Goal: Navigation & Orientation: Find specific page/section

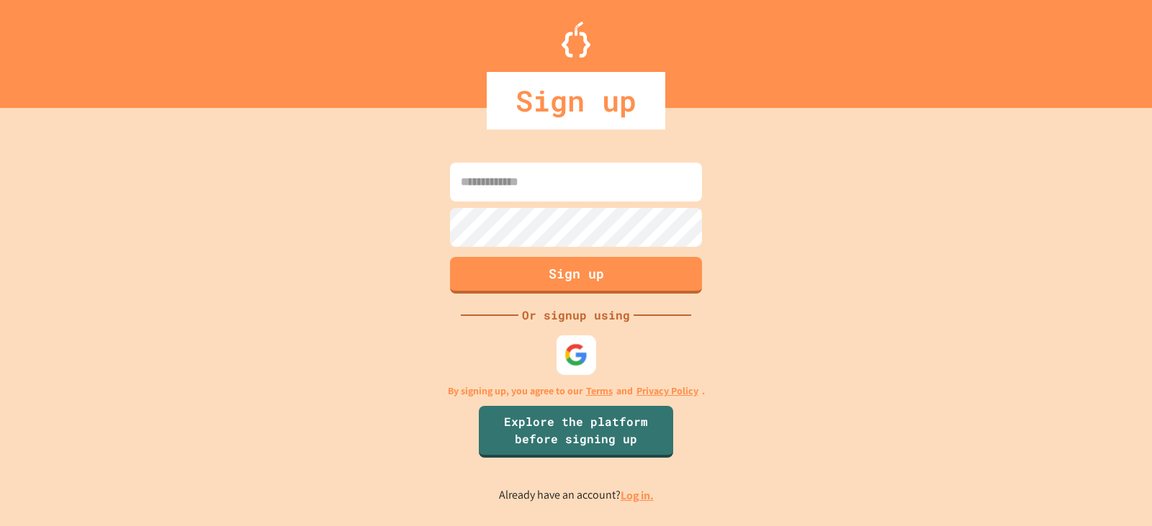
click at [572, 360] on img at bounding box center [576, 355] width 24 height 24
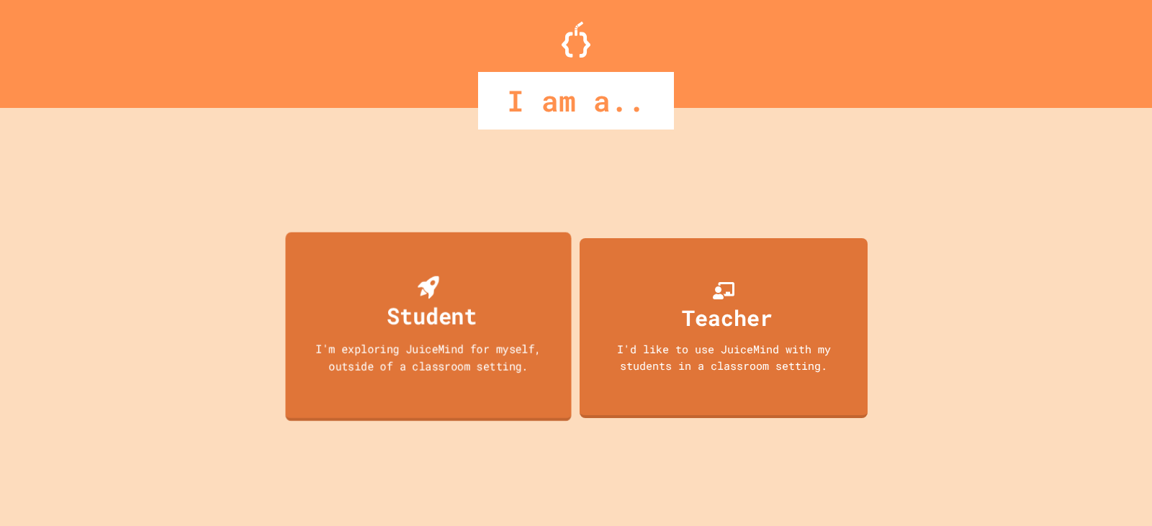
click at [456, 363] on div "I'm exploring JuiceMind for myself, outside of a classroom setting." at bounding box center [427, 357] width 257 height 34
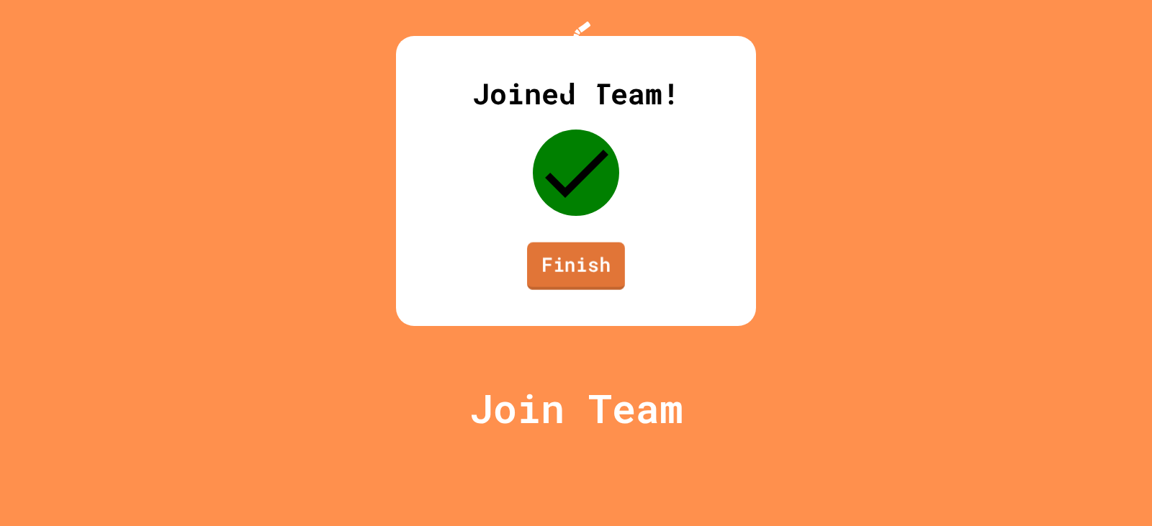
click at [554, 290] on link "Finish" at bounding box center [576, 267] width 98 height 48
